Goal: Task Accomplishment & Management: Complete application form

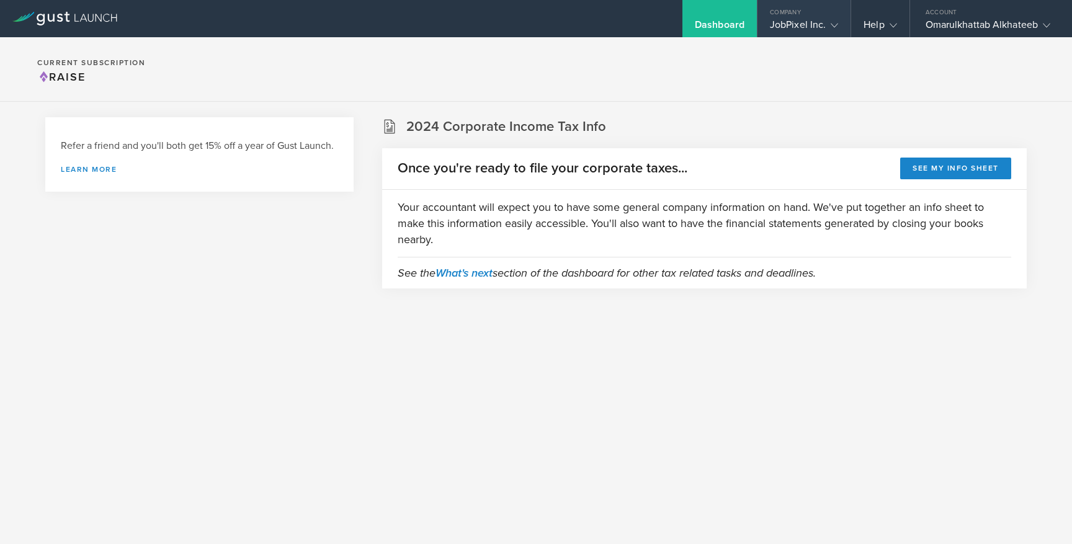
click at [793, 24] on div "JobPixel Inc." at bounding box center [804, 28] width 68 height 19
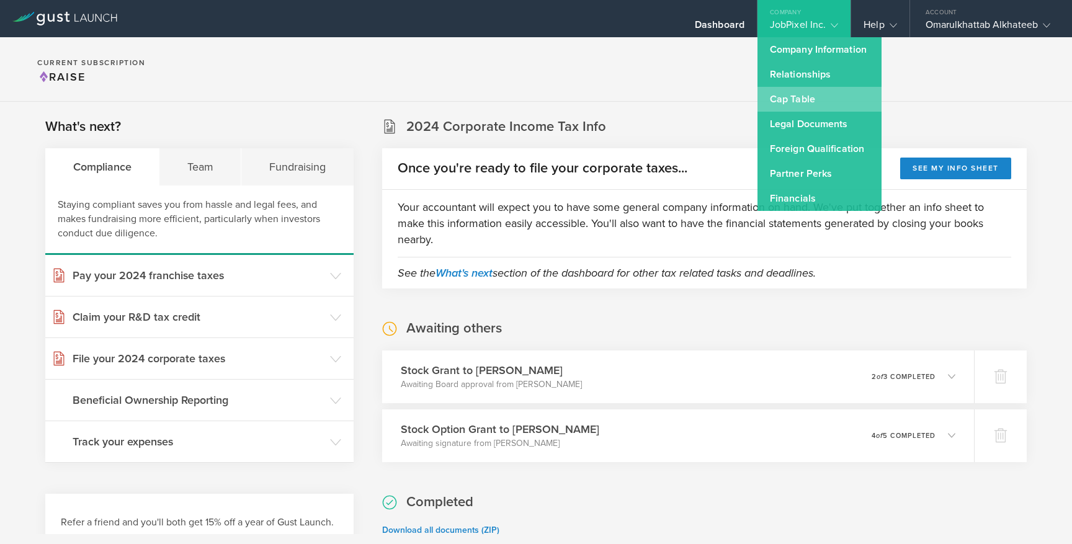
click at [835, 92] on link "Cap Table" at bounding box center [819, 99] width 124 height 25
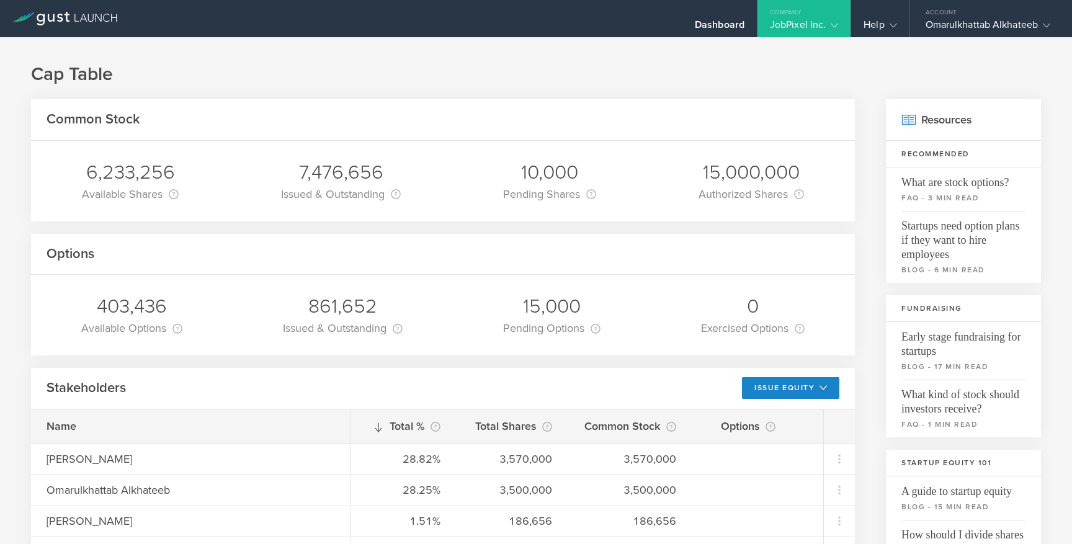
click at [787, 25] on div "JobPixel Inc." at bounding box center [804, 28] width 68 height 19
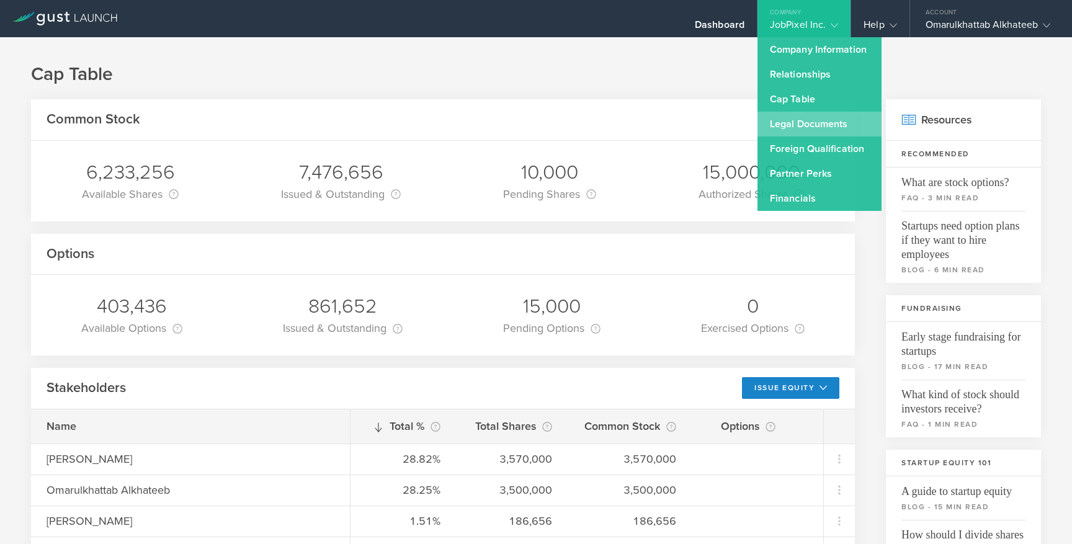
click at [812, 132] on link "Legal Documents" at bounding box center [819, 124] width 124 height 25
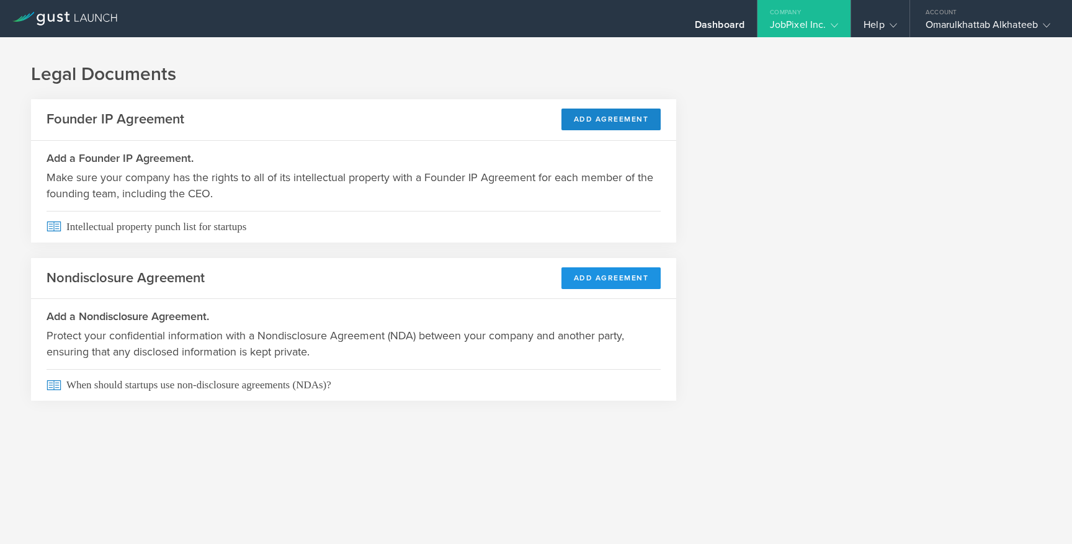
click at [605, 280] on button "Add Agreement" at bounding box center [611, 278] width 100 height 22
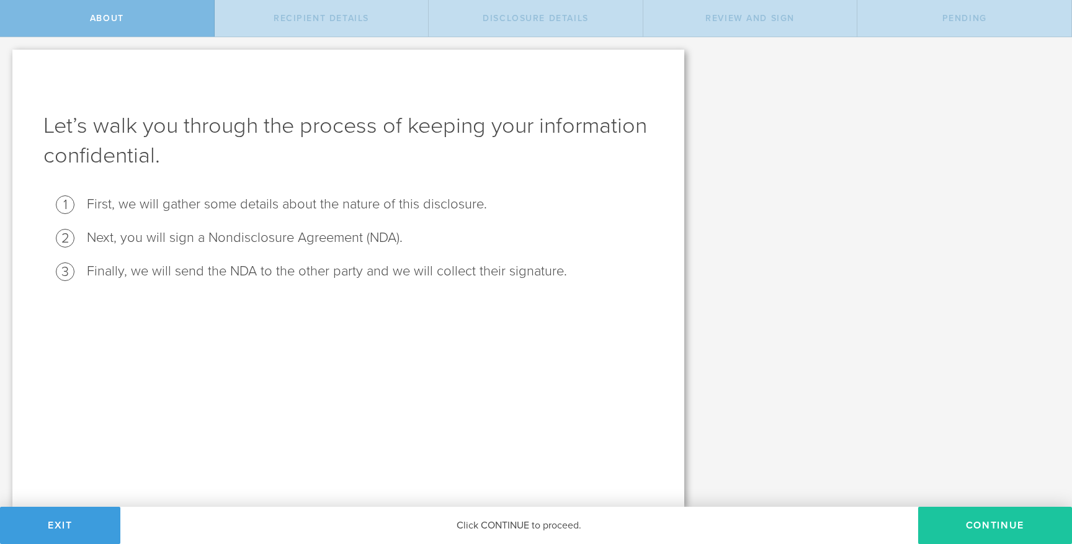
click at [945, 523] on button "Continue" at bounding box center [995, 525] width 154 height 37
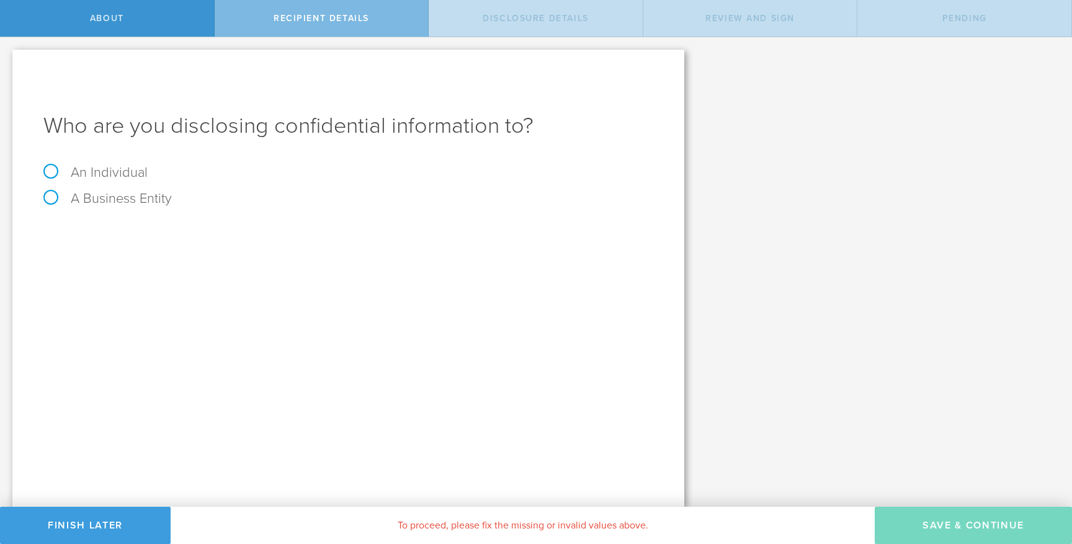
click at [97, 175] on label "An Individual" at bounding box center [95, 172] width 104 height 16
click at [8, 57] on input "An Individual" at bounding box center [4, 47] width 8 height 20
radio input "true"
click at [324, 243] on div "Name The first and last name of the person that you are disclosing confidential…" at bounding box center [348, 230] width 610 height 25
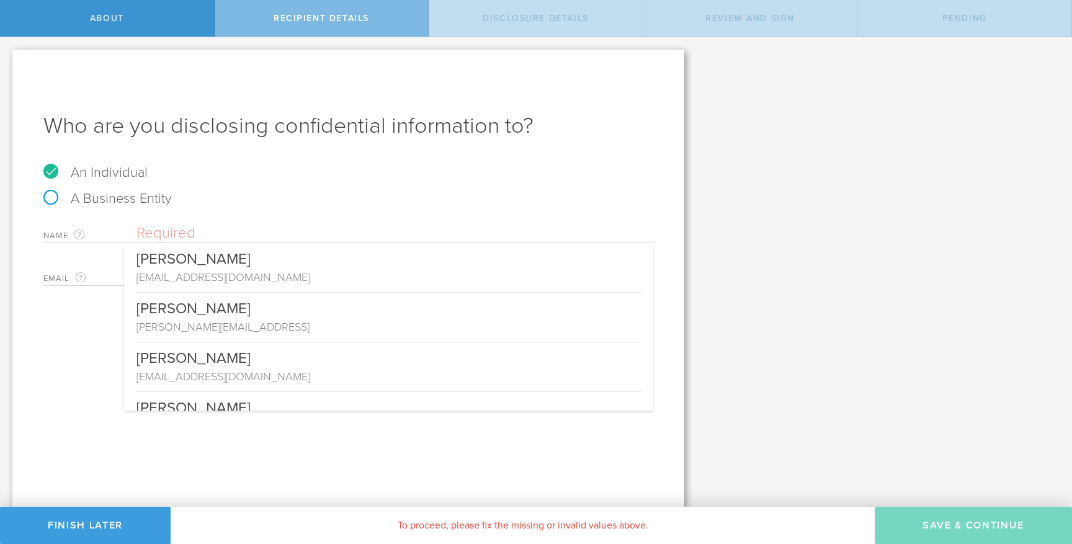
paste input "Sam Bowen Hughes"
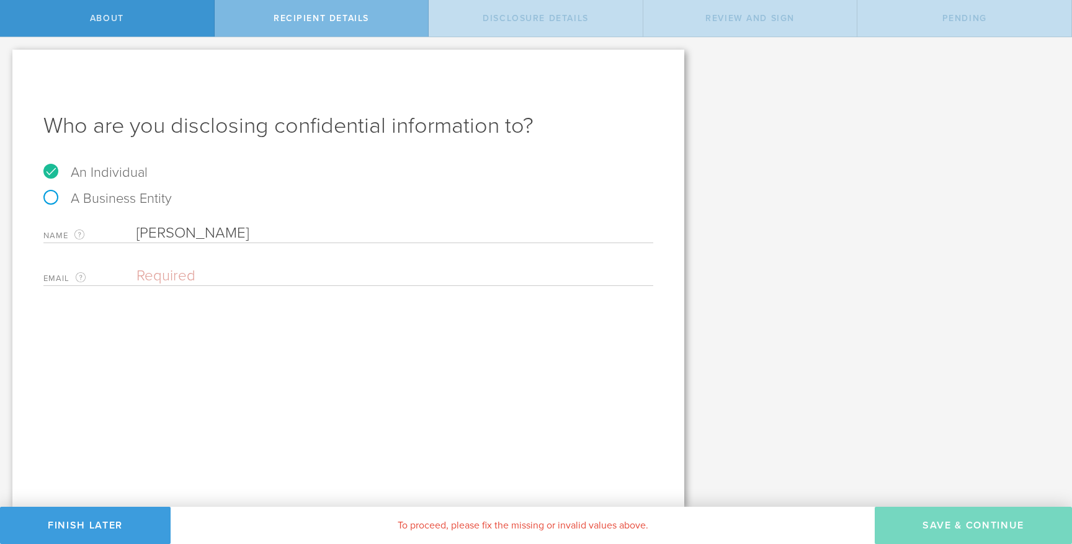
type input "Sam Bowen Hughes"
paste input "sam@reactvideoeditor.com"
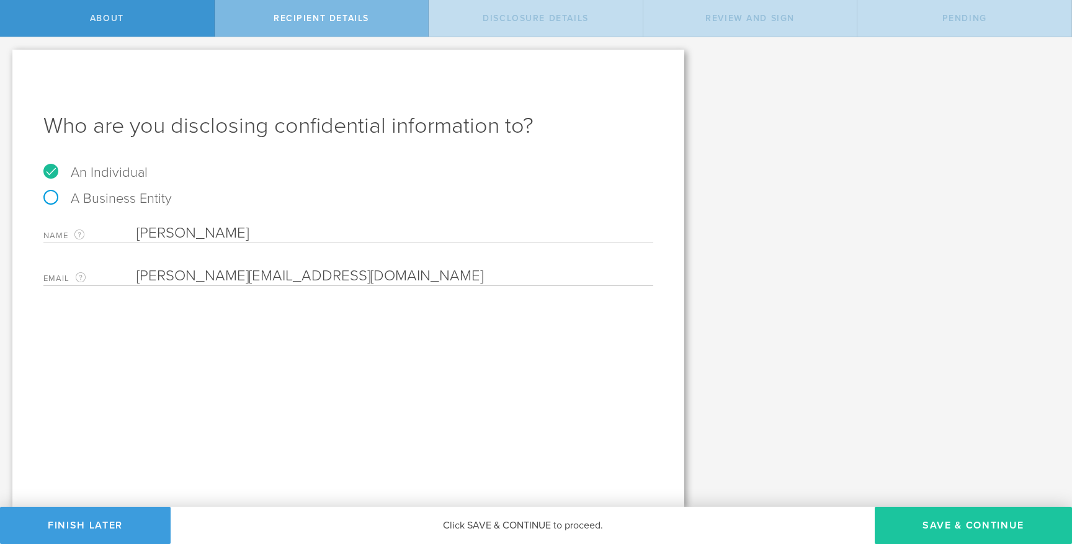
type input "sam@reactvideoeditor.com"
click at [919, 519] on button "Save & Continue" at bounding box center [973, 525] width 197 height 37
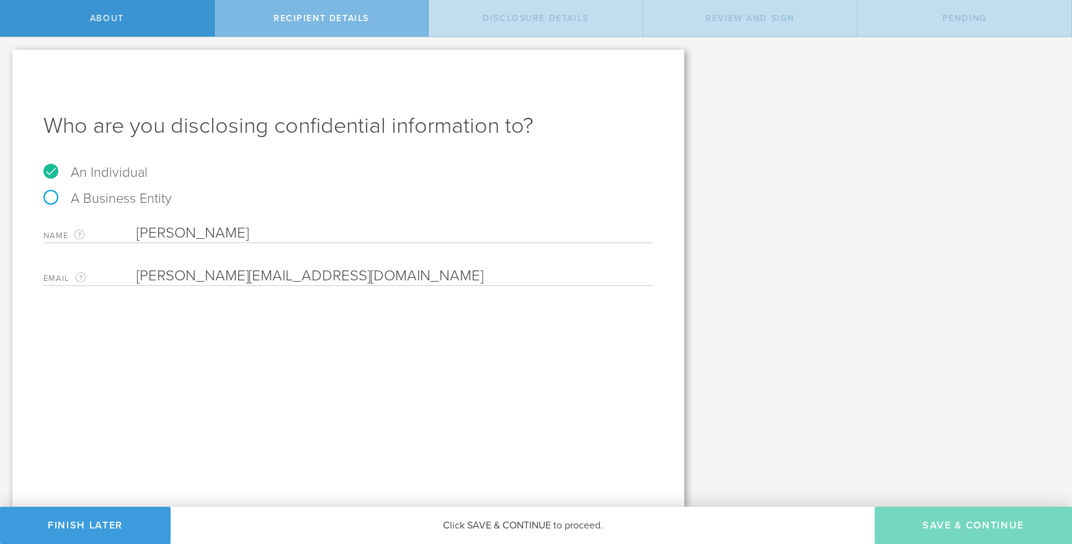
select select "string:5 years"
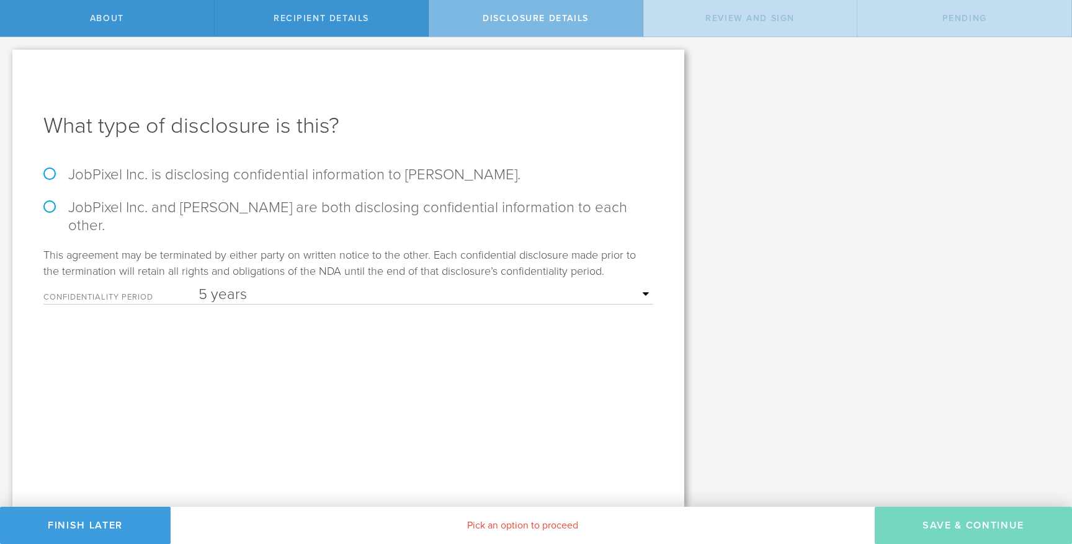
click at [199, 169] on label "JobPixel Inc. is disclosing confidential information to Sam Bowen Hughes." at bounding box center [348, 175] width 610 height 18
click at [8, 63] on input "JobPixel Inc. is disclosing confidential information to Sam Bowen Hughes." at bounding box center [4, 50] width 8 height 26
radio input "true"
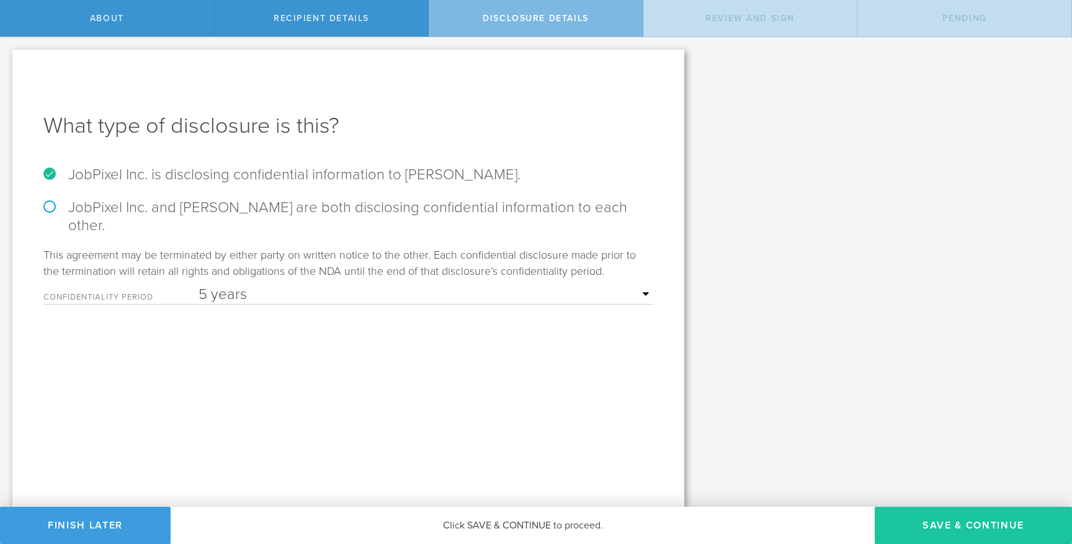
click at [1002, 522] on button "Save & Continue" at bounding box center [973, 525] width 197 height 37
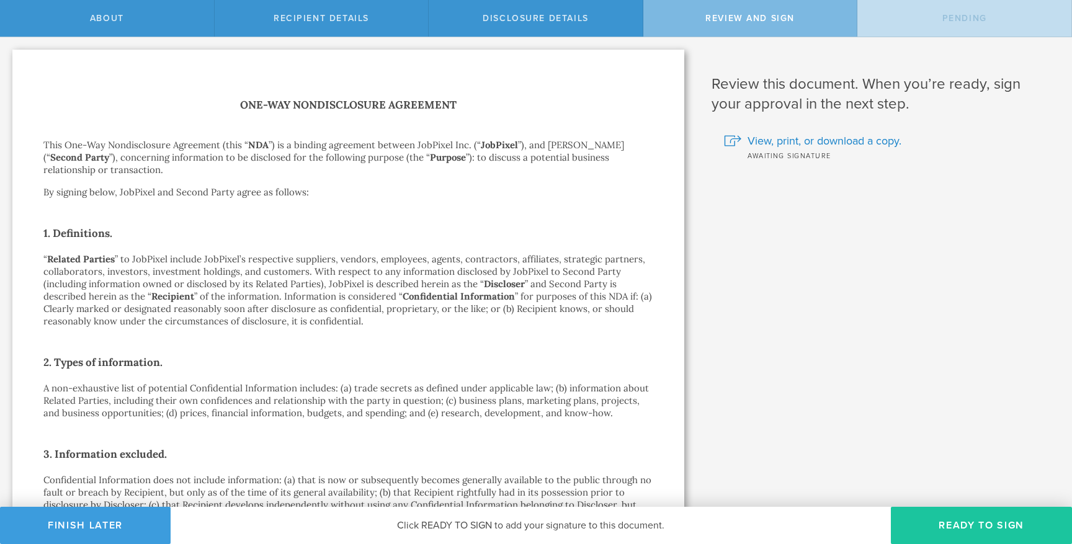
click at [1002, 522] on button "Ready to Sign" at bounding box center [981, 525] width 181 height 37
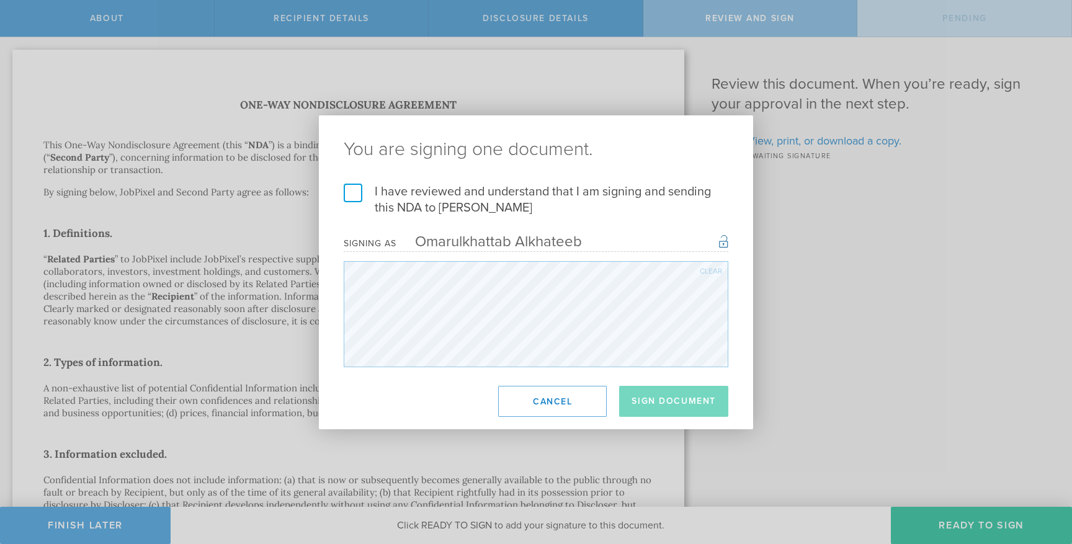
click at [383, 205] on label "I have reviewed and understand that I am signing and sending this NDA to Sam Bo…" at bounding box center [536, 200] width 385 height 32
click at [0, 0] on input "I have reviewed and understand that I am signing and sending this NDA to Sam Bo…" at bounding box center [0, 0] width 0 height 0
click at [646, 391] on button "Sign Document" at bounding box center [673, 401] width 109 height 31
